Goal: Information Seeking & Learning: Learn about a topic

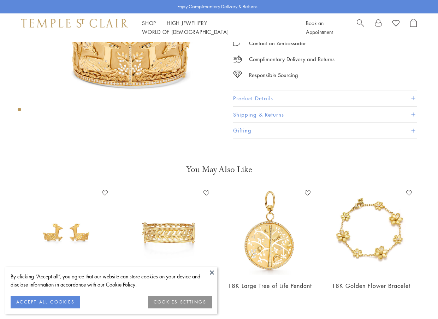
scroll to position [90, 0]
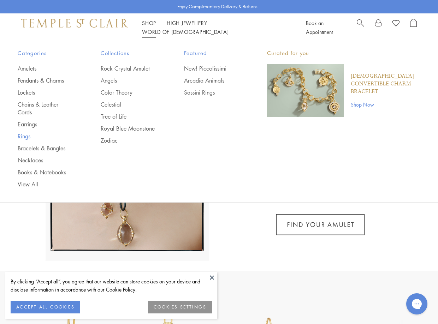
click at [21, 136] on link "Rings" at bounding box center [45, 136] width 55 height 8
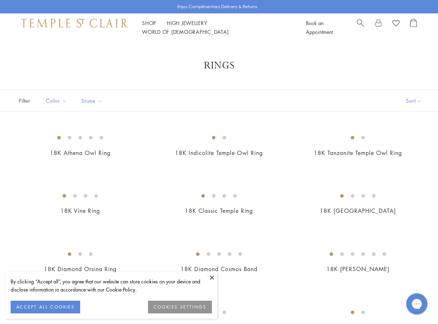
click at [12, 167] on div "18K Athena Owl Ring $14,000" at bounding box center [73, 148] width 139 height 37
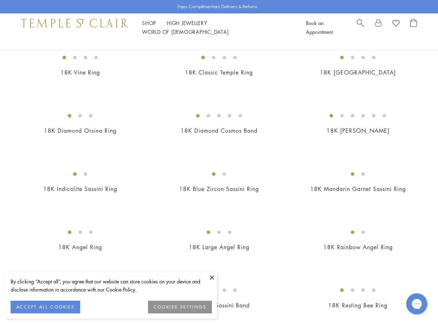
scroll to position [142, 0]
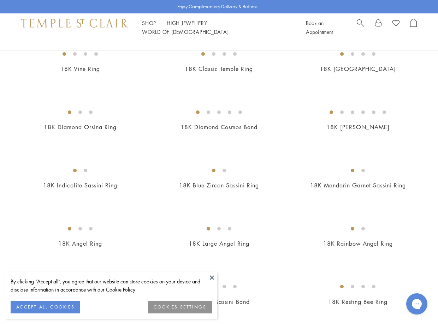
click at [212, 276] on button at bounding box center [212, 277] width 11 height 11
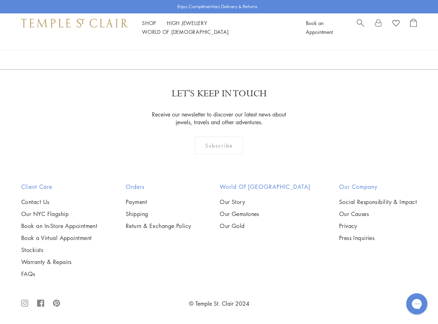
scroll to position [2710, 0]
click at [216, 41] on link "2" at bounding box center [219, 31] width 23 height 19
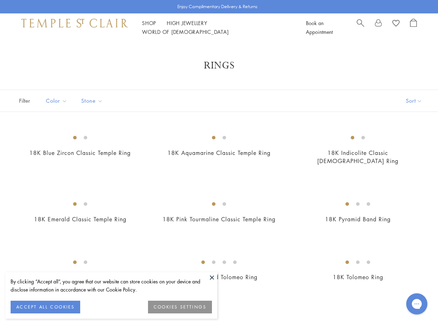
click at [213, 277] on button at bounding box center [212, 277] width 11 height 11
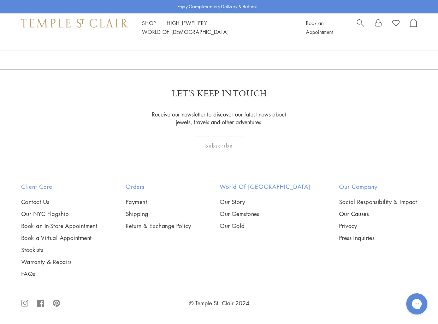
scroll to position [403, 0]
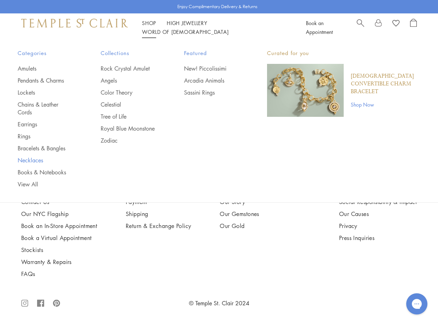
click at [27, 162] on link "Necklaces" at bounding box center [45, 160] width 55 height 8
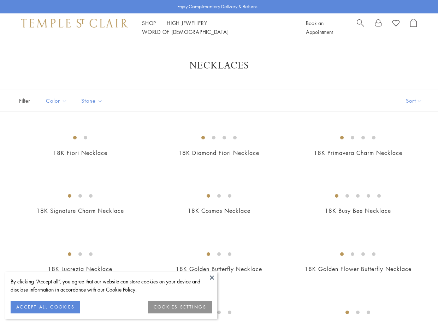
click at [210, 278] on button at bounding box center [212, 277] width 11 height 11
click at [211, 277] on button at bounding box center [212, 277] width 11 height 11
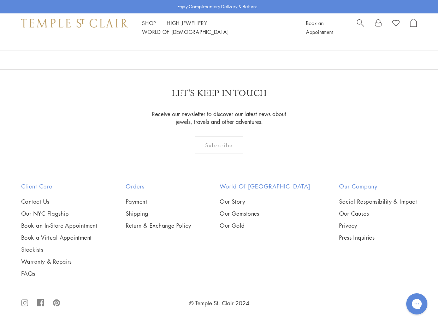
scroll to position [1966, 0]
